Goal: Find contact information: Find contact information

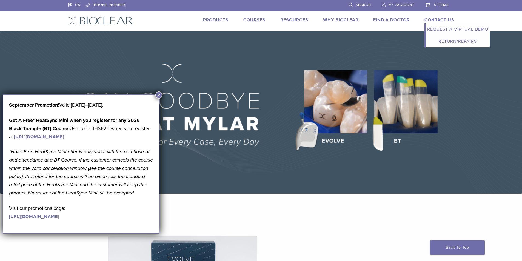
click at [431, 21] on link "Contact Us" at bounding box center [439, 19] width 30 height 5
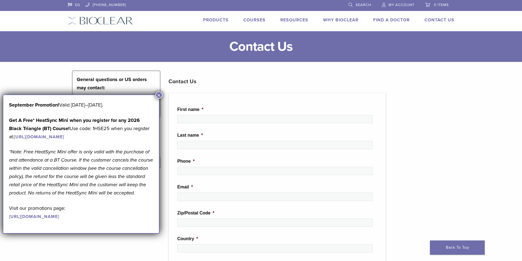
click at [157, 96] on button "×" at bounding box center [158, 94] width 7 height 7
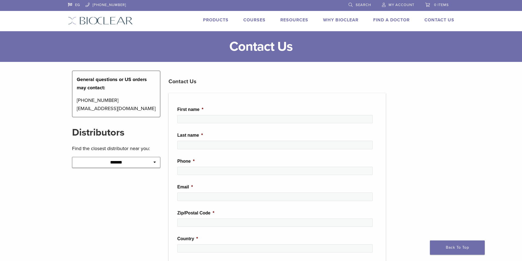
click at [134, 108] on p "[PHONE_NUMBER] [EMAIL_ADDRESS][DOMAIN_NAME]" at bounding box center [116, 104] width 79 height 16
copy div "[EMAIL_ADDRESS][DOMAIN_NAME]"
